Goal: Task Accomplishment & Management: Manage account settings

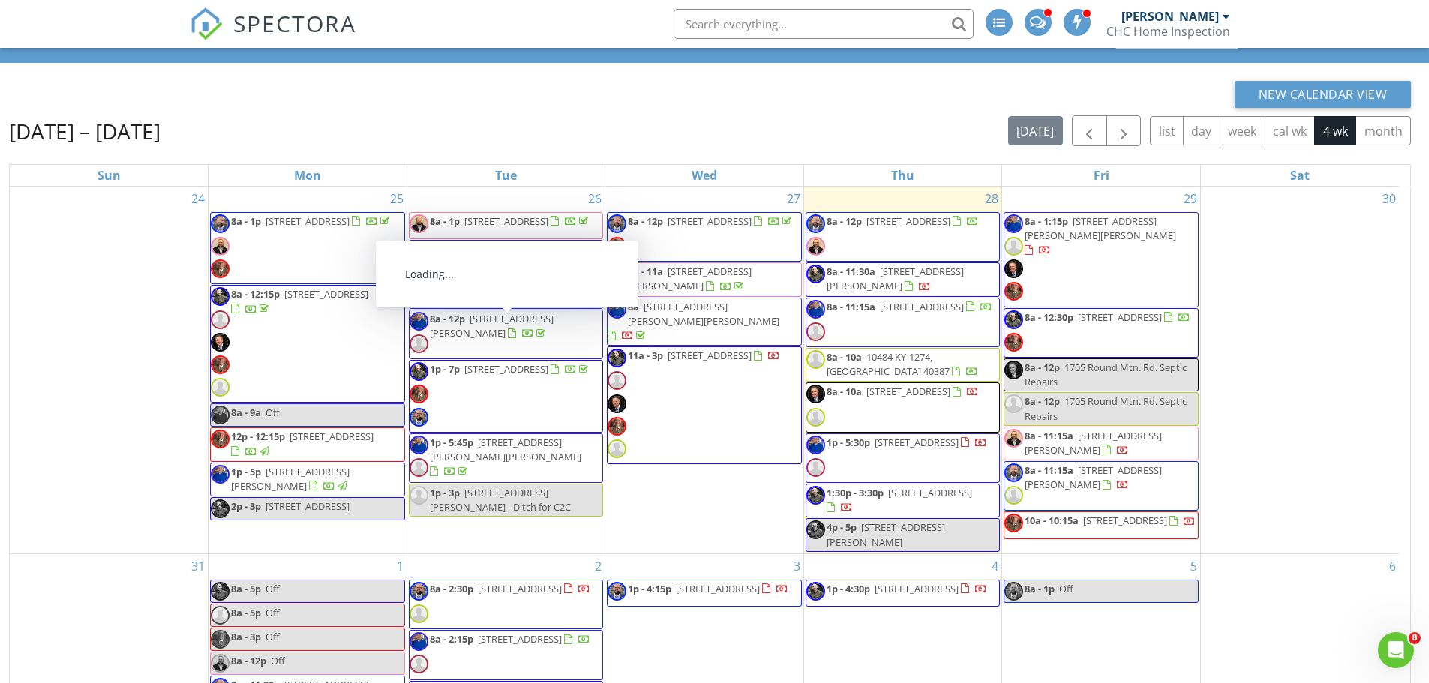
drag, startPoint x: 849, startPoint y: 265, endPoint x: 860, endPoint y: 251, distance: 17.6
click at [860, 251] on span "8a - 12p 766 Beaumont Ave, Harrodsburg 40330" at bounding box center [893, 237] width 173 height 45
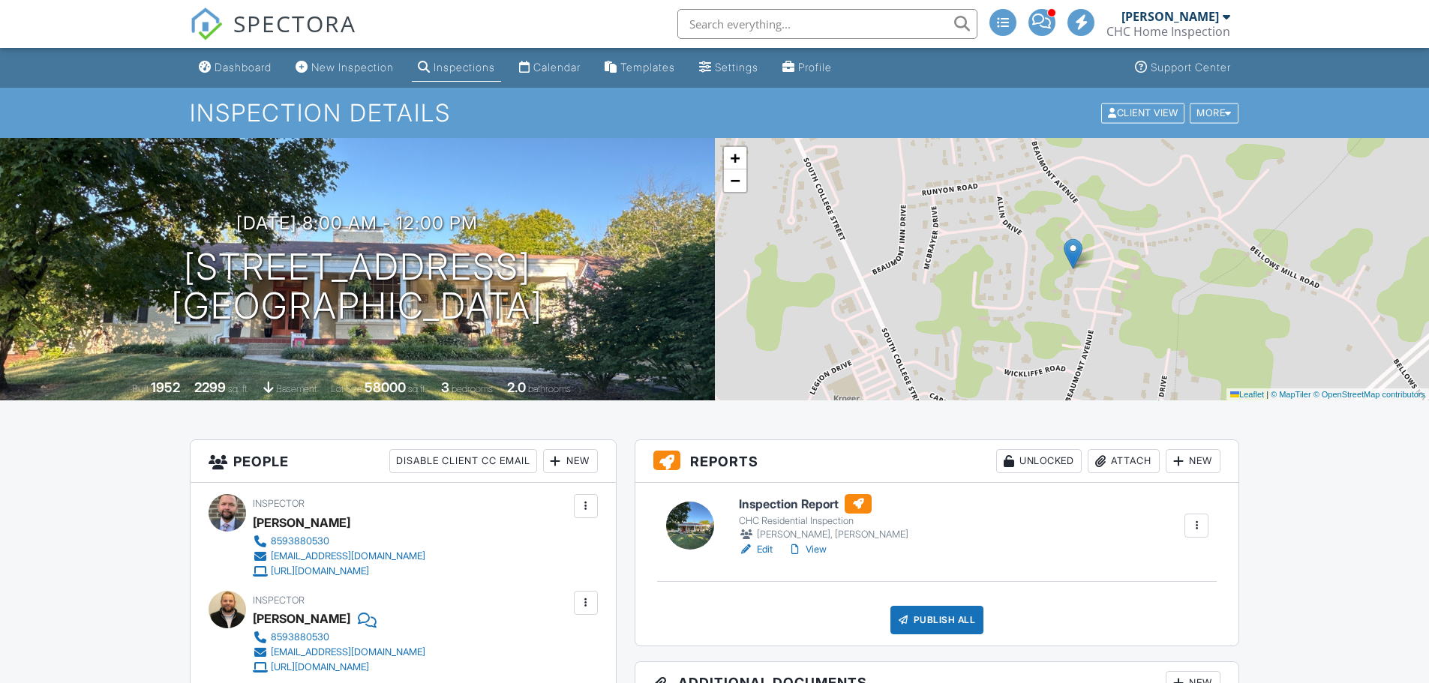
click at [767, 550] on link "Edit" at bounding box center [756, 549] width 34 height 15
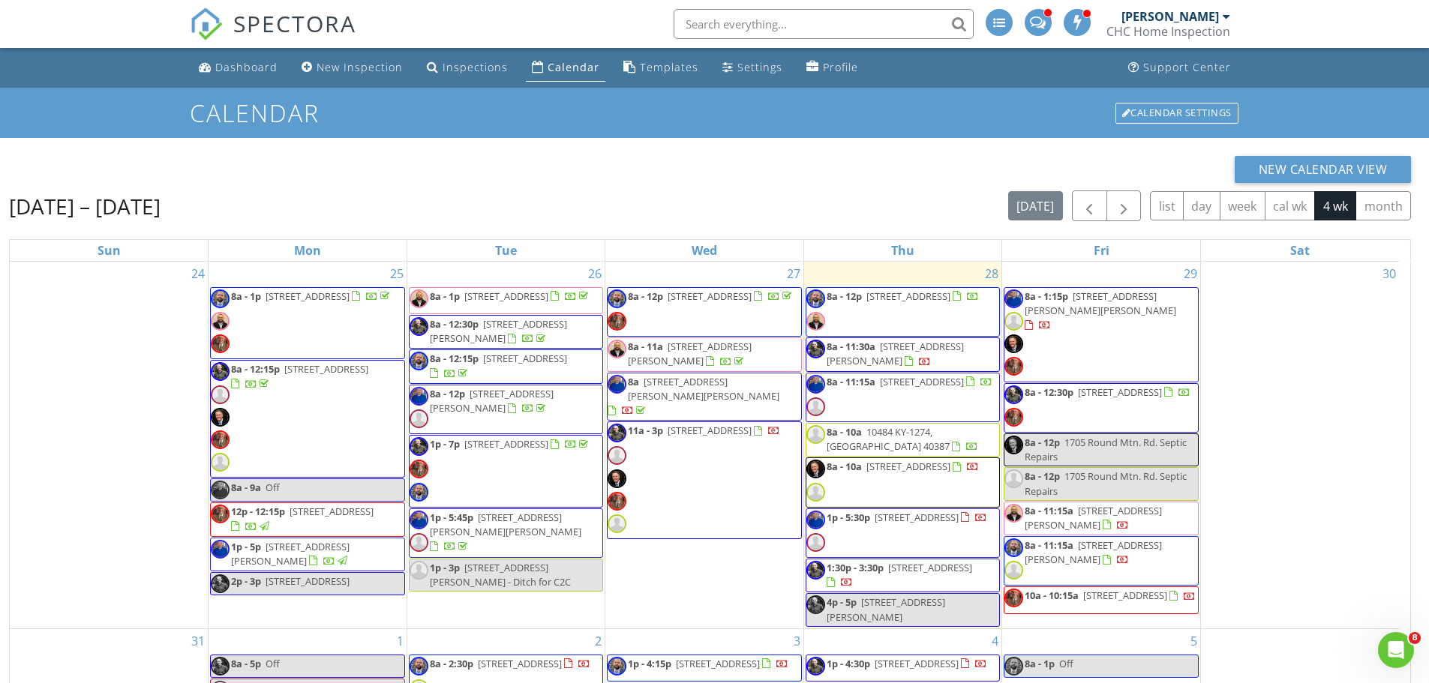
click at [875, 303] on span "766 Beaumont Ave, Harrodsburg 40330" at bounding box center [909, 297] width 84 height 14
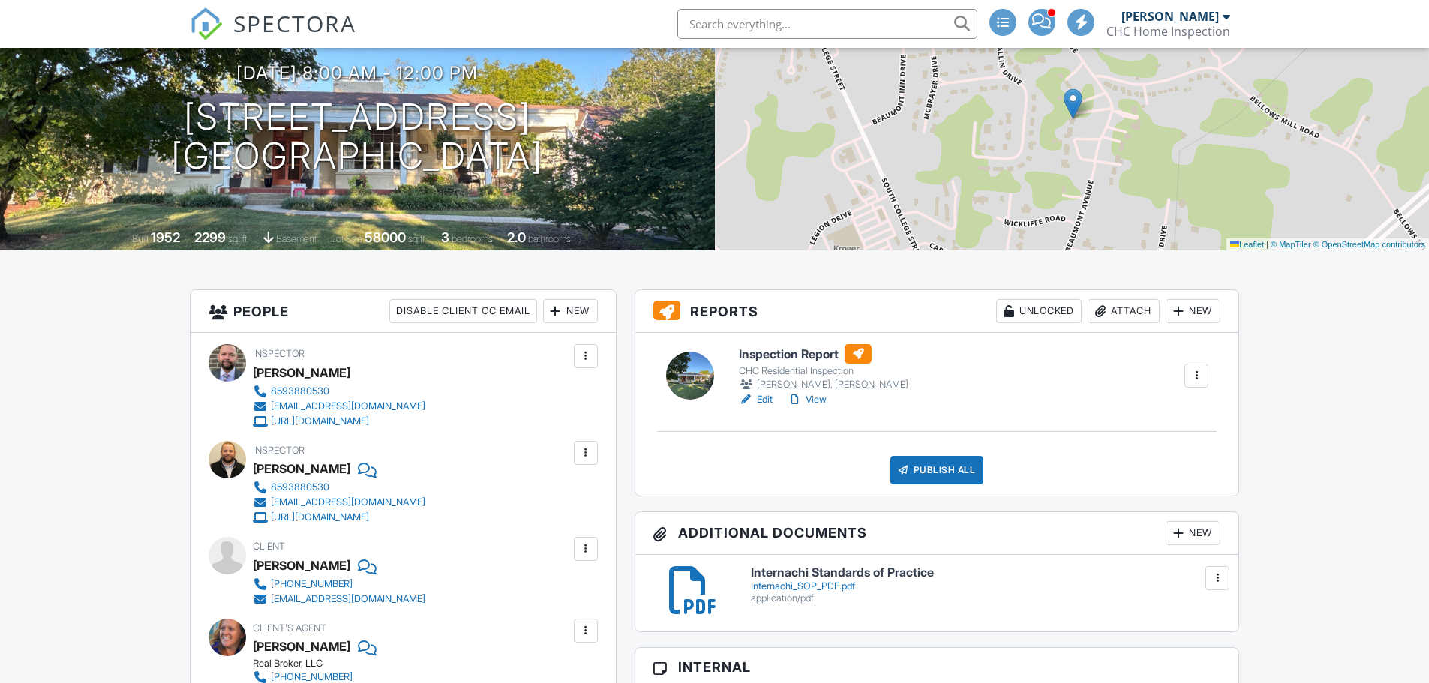
click at [819, 402] on link "View" at bounding box center [807, 399] width 39 height 15
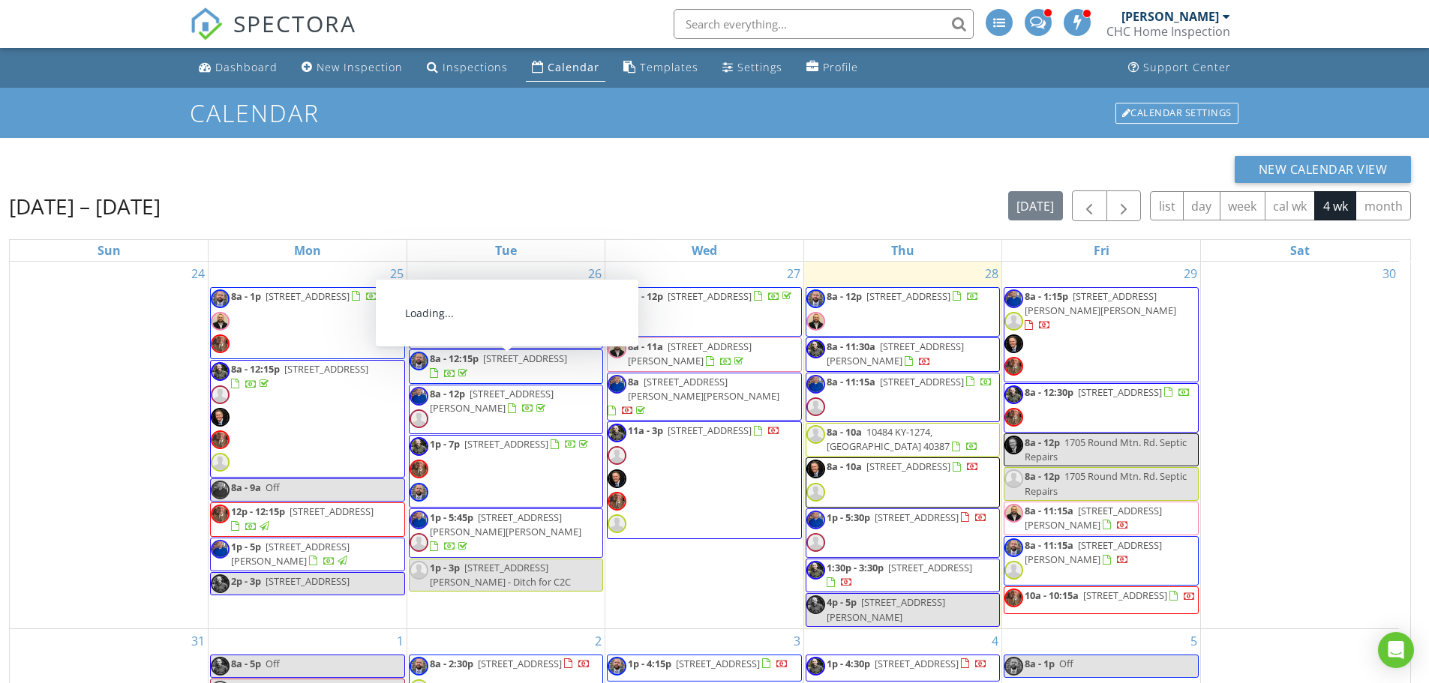
click at [888, 303] on span "766 Beaumont Ave, Harrodsburg 40330" at bounding box center [909, 297] width 84 height 14
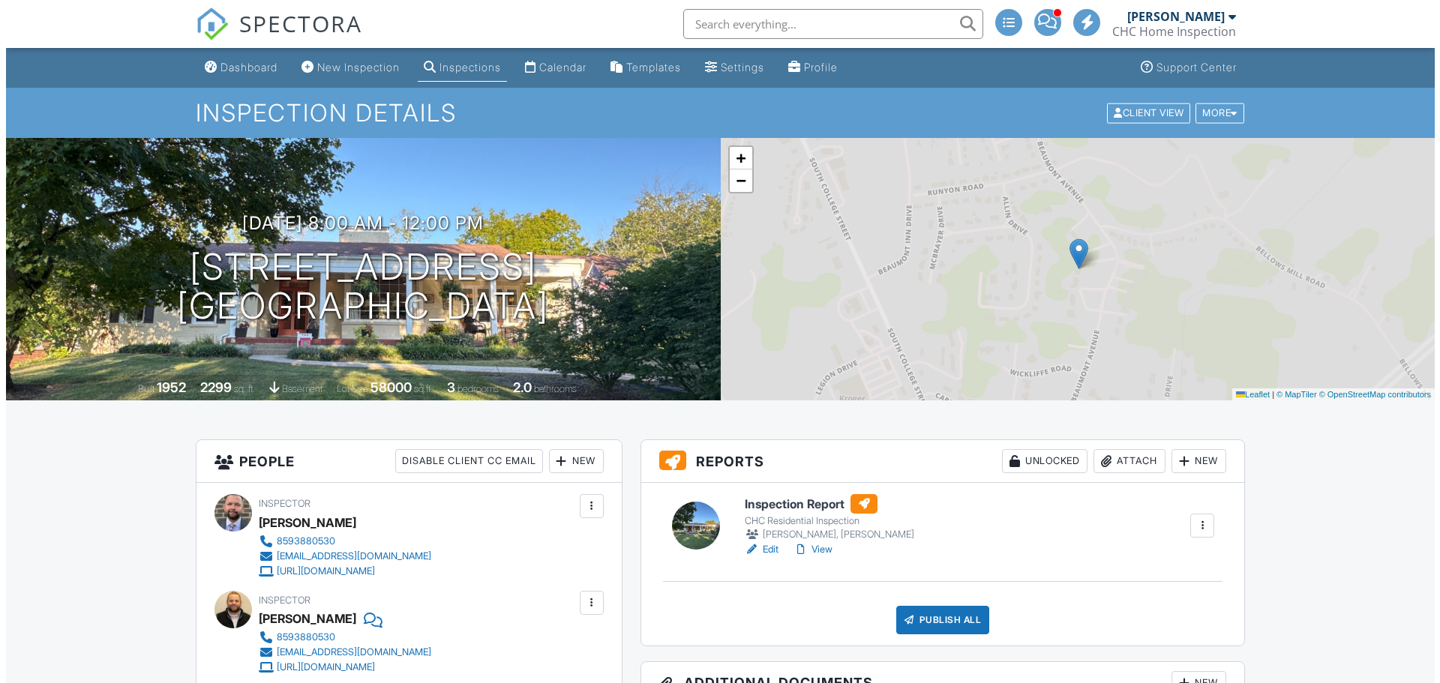
scroll to position [225, 0]
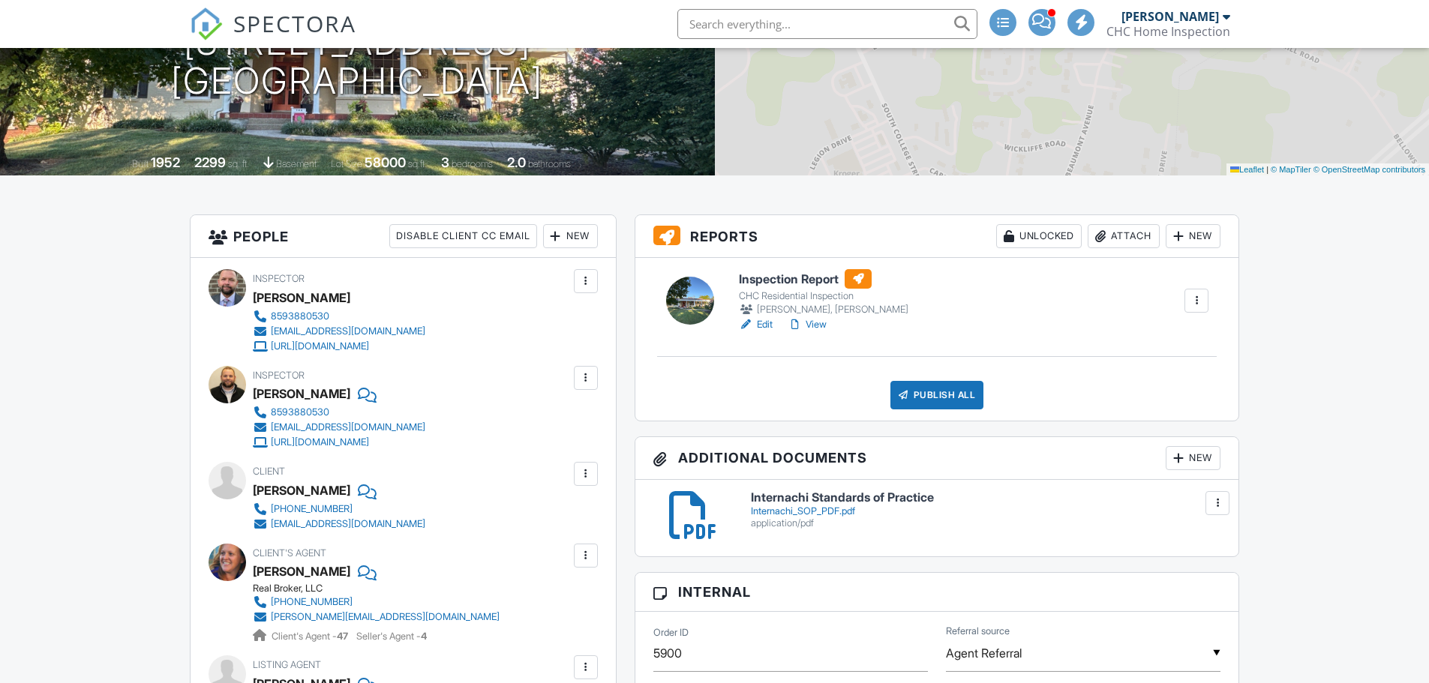
click at [948, 392] on div "Publish All" at bounding box center [938, 395] width 94 height 29
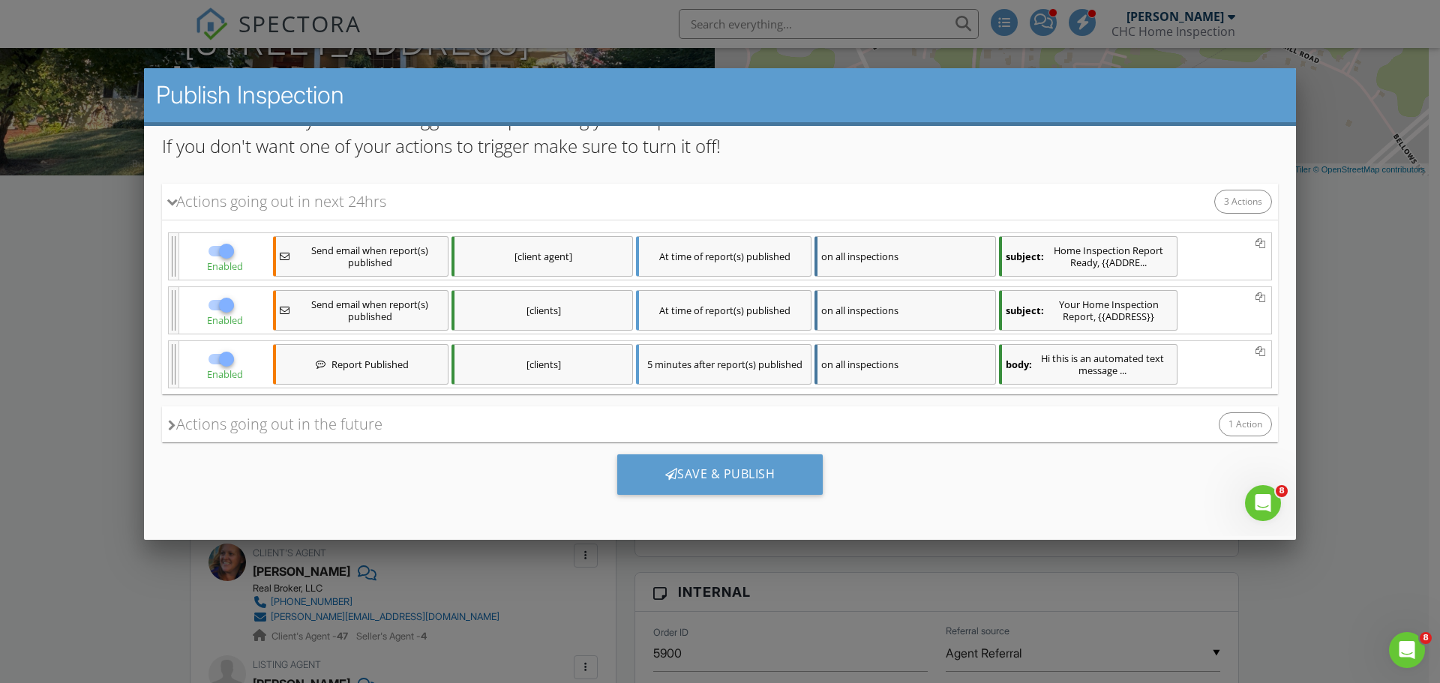
scroll to position [0, 0]
click at [678, 473] on div "Save & Publish" at bounding box center [720, 475] width 206 height 41
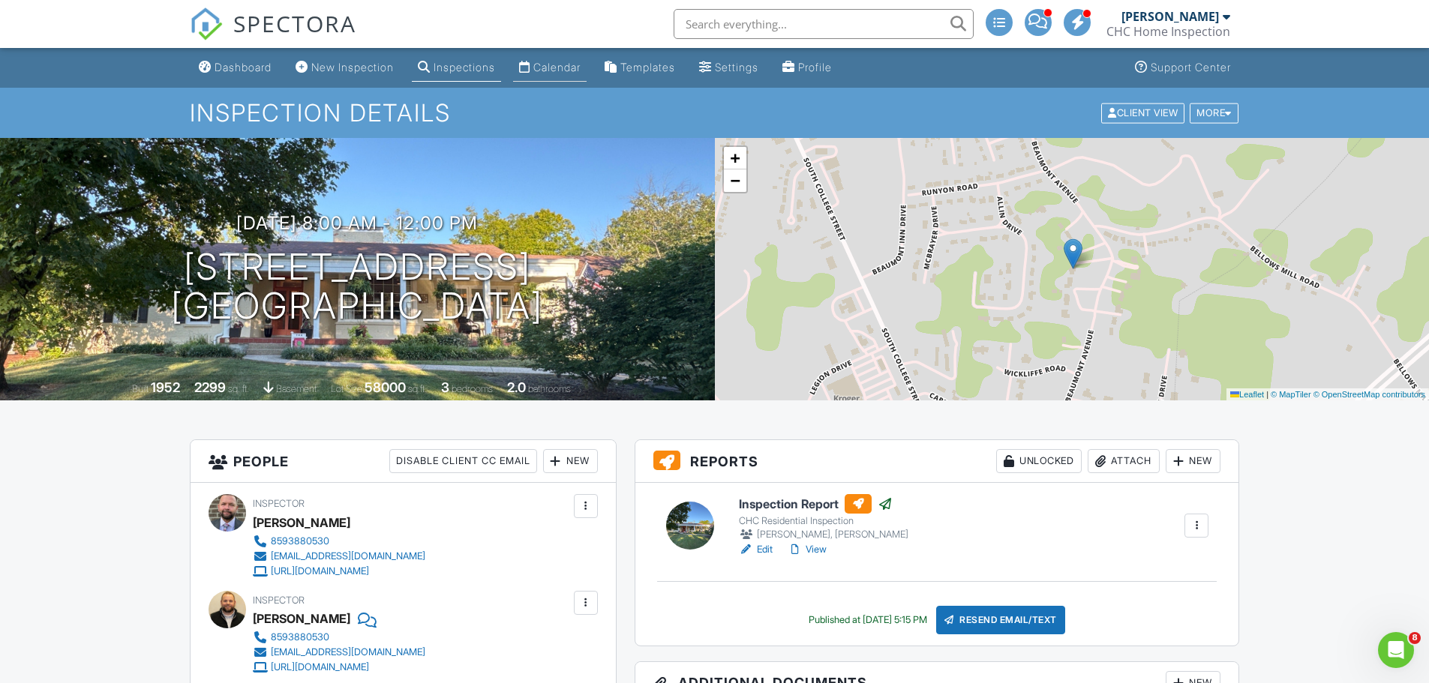
click at [574, 67] on div "Calendar" at bounding box center [556, 67] width 47 height 13
